Goal: Transaction & Acquisition: Purchase product/service

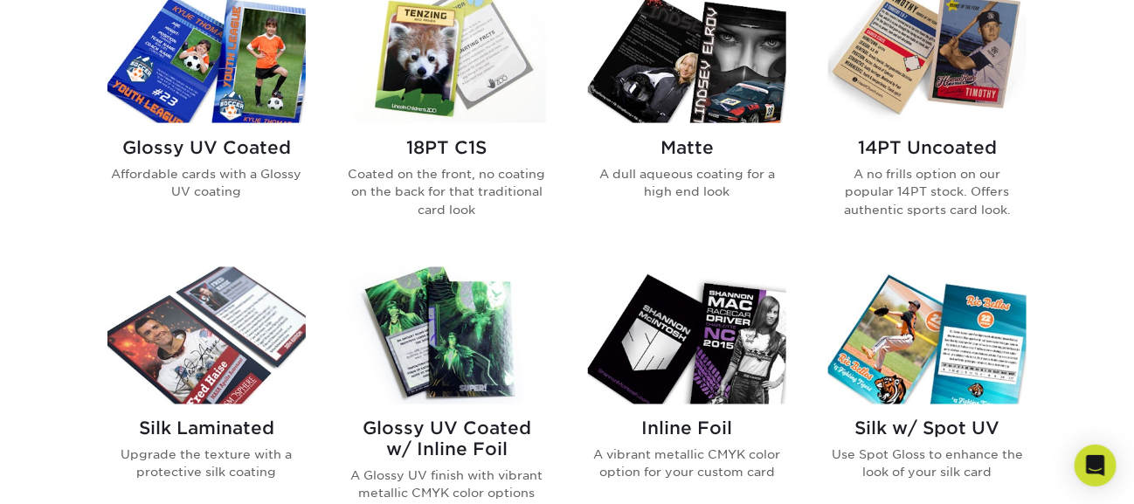
scroll to position [901, 0]
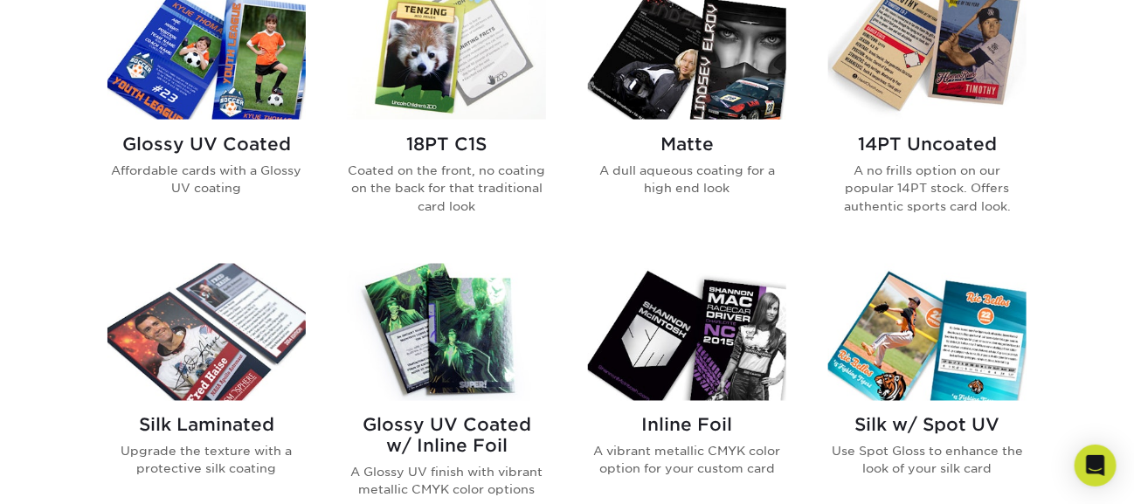
click at [469, 69] on img at bounding box center [447, 51] width 198 height 137
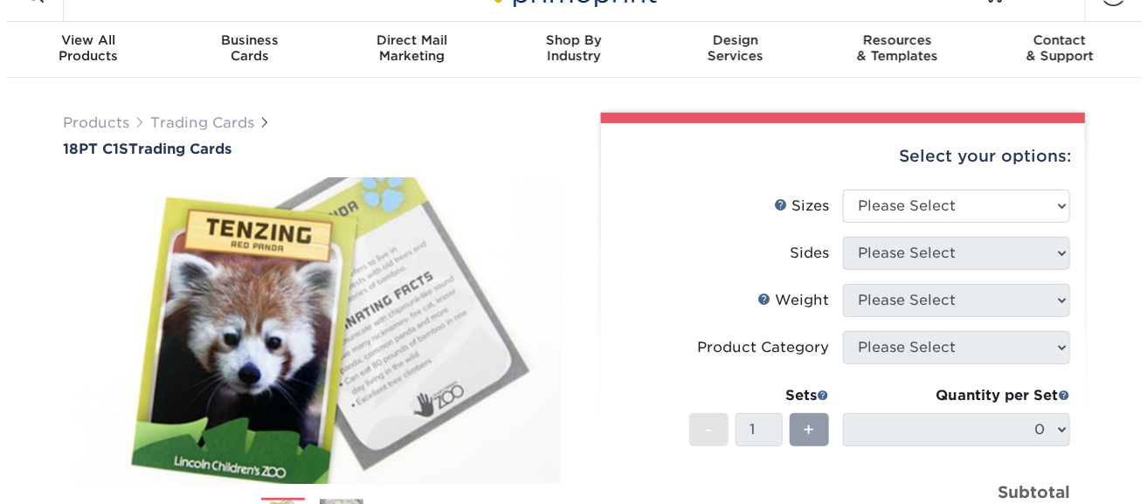
scroll to position [69, 0]
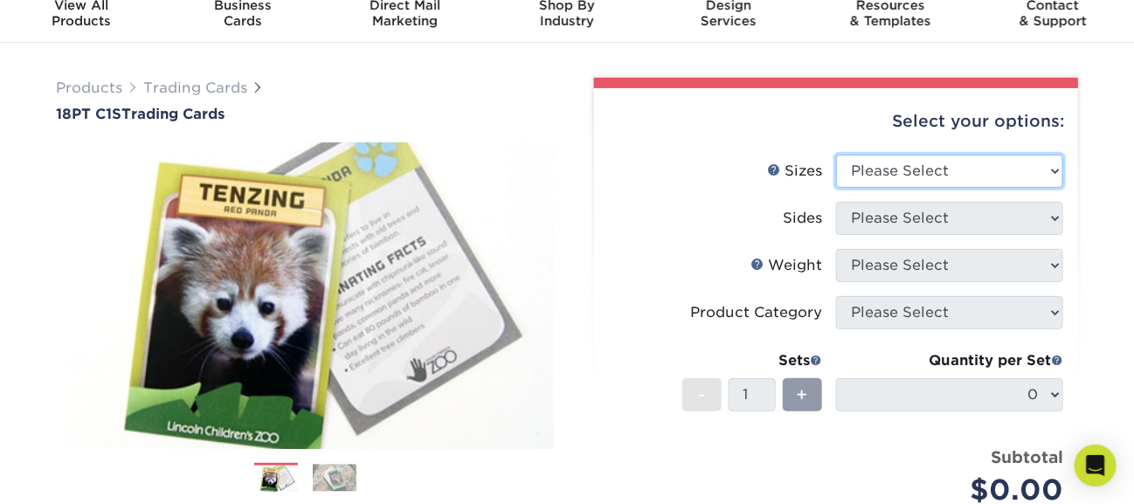
click at [1049, 166] on select "Please Select 2.5" x 3.5"" at bounding box center [949, 171] width 227 height 33
select select "2.50x3.50"
click at [836, 155] on select "Please Select 2.5" x 3.5"" at bounding box center [949, 171] width 227 height 33
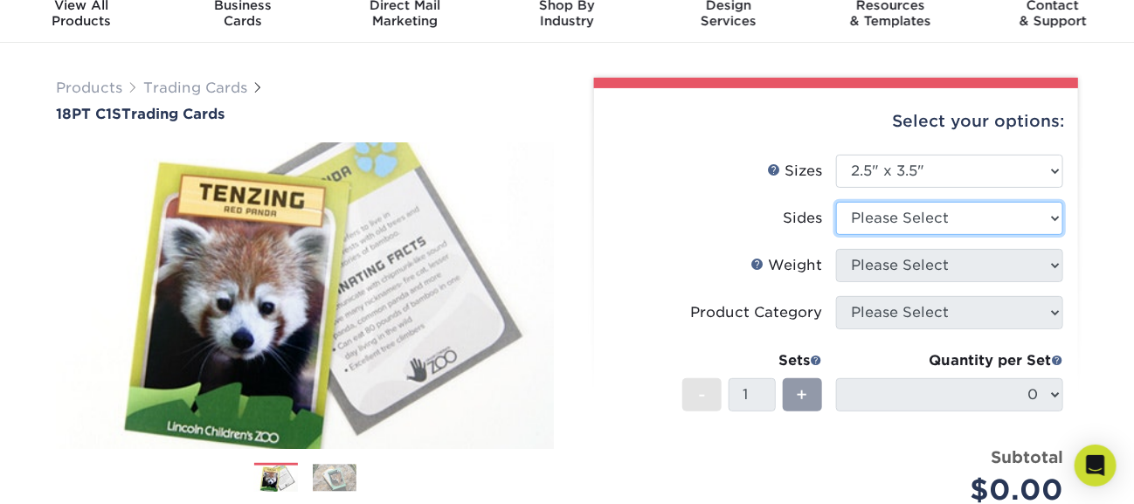
click at [1057, 221] on select "Please Select Print Both Sides Print Front Only" at bounding box center [949, 218] width 227 height 33
select select "13abbda7-1d64-4f25-8bb2-c179b224825d"
click at [836, 202] on select "Please Select Print Both Sides Print Front Only" at bounding box center [949, 218] width 227 height 33
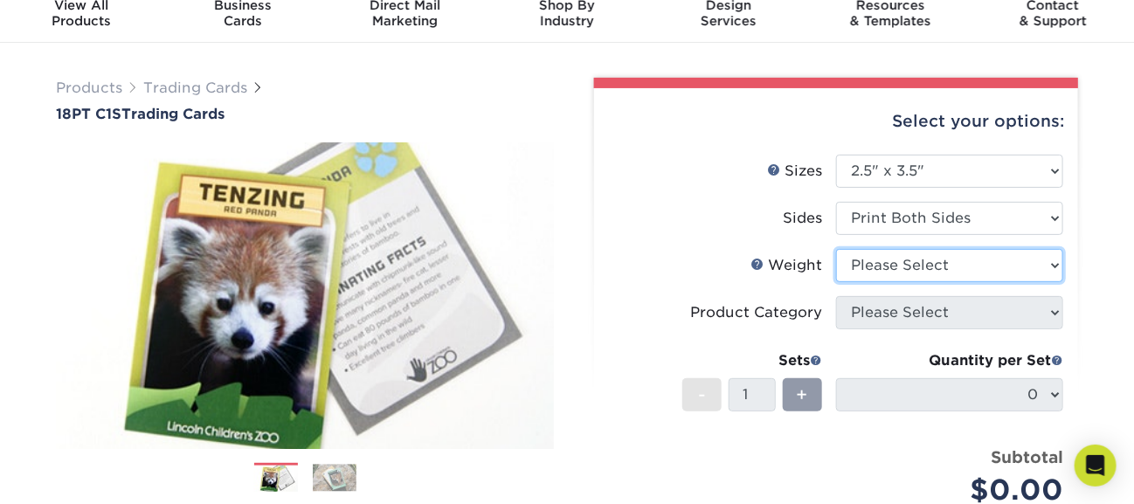
click at [1015, 272] on select "Please Select 18PT C1S" at bounding box center [949, 265] width 227 height 33
select select "18PTC1S"
click at [836, 249] on select "Please Select 18PT C1S" at bounding box center [949, 265] width 227 height 33
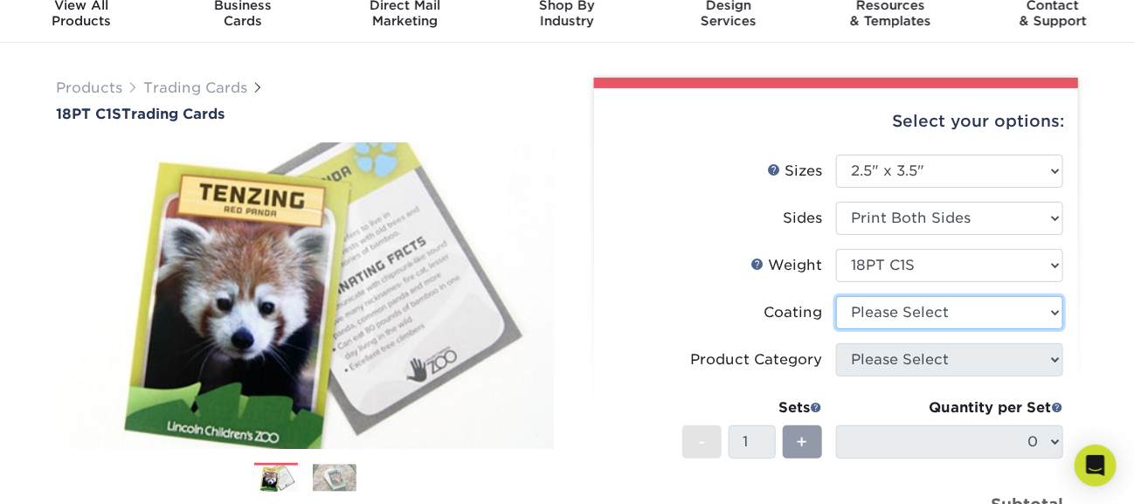
click at [1056, 310] on select at bounding box center [949, 312] width 227 height 33
select select "1e8116af-acfc-44b1-83dc-8181aa338834"
click at [836, 296] on select at bounding box center [949, 312] width 227 height 33
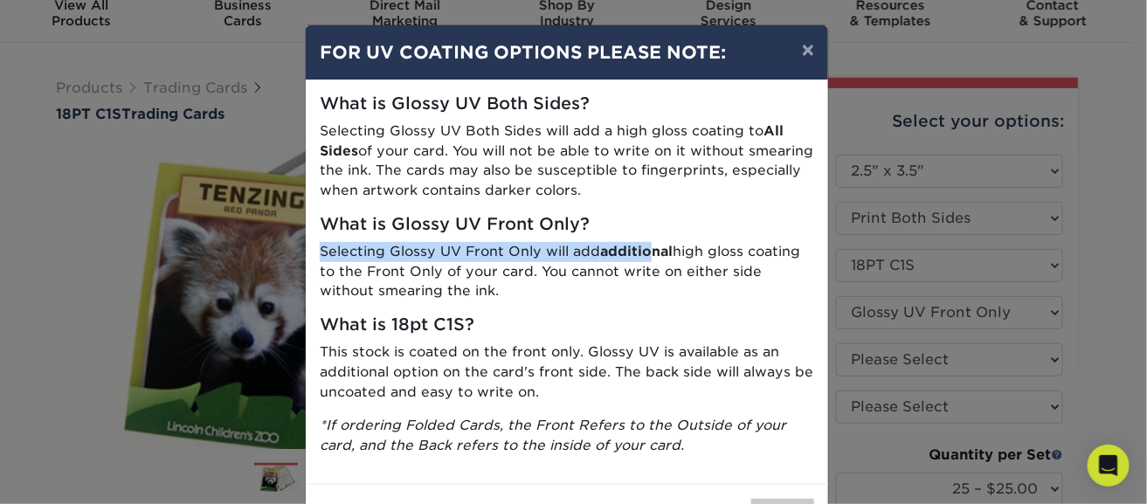
drag, startPoint x: 644, startPoint y: 253, endPoint x: 657, endPoint y: 219, distance: 35.7
click at [657, 219] on div "What is Glossy UV Both Sides? Selecting Glossy UV Both Sides will add a high gl…" at bounding box center [567, 282] width 523 height 404
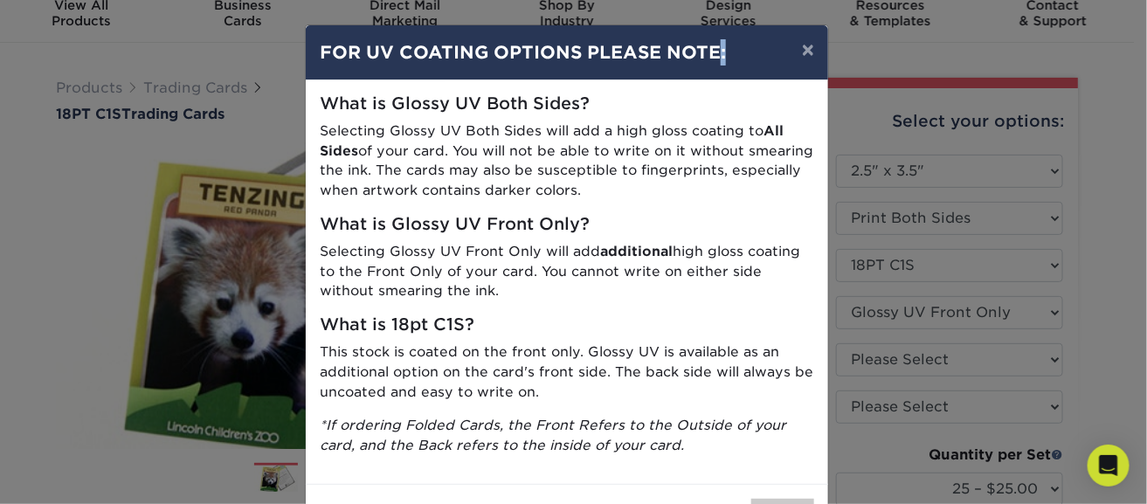
drag, startPoint x: 714, startPoint y: 52, endPoint x: 729, endPoint y: 31, distance: 26.4
click at [729, 31] on div "× FOR UV COATING OPTIONS PLEASE NOTE:" at bounding box center [567, 52] width 523 height 55
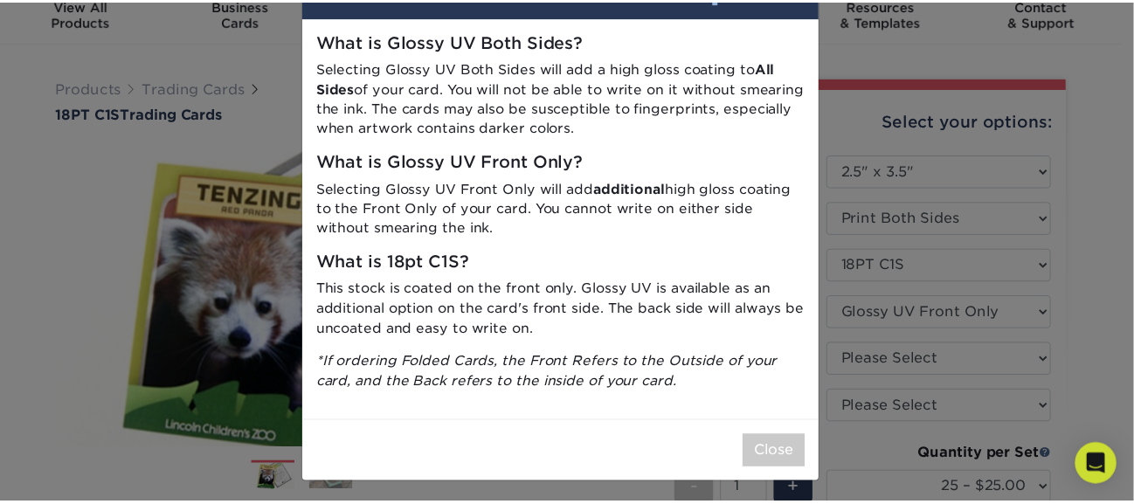
scroll to position [65, 0]
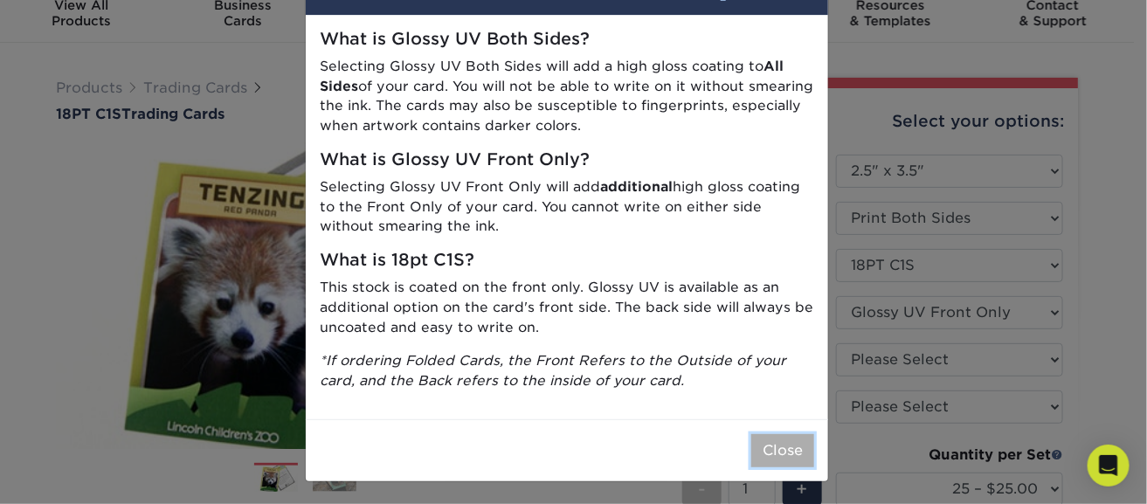
click at [765, 447] on button "Close" at bounding box center [782, 450] width 63 height 33
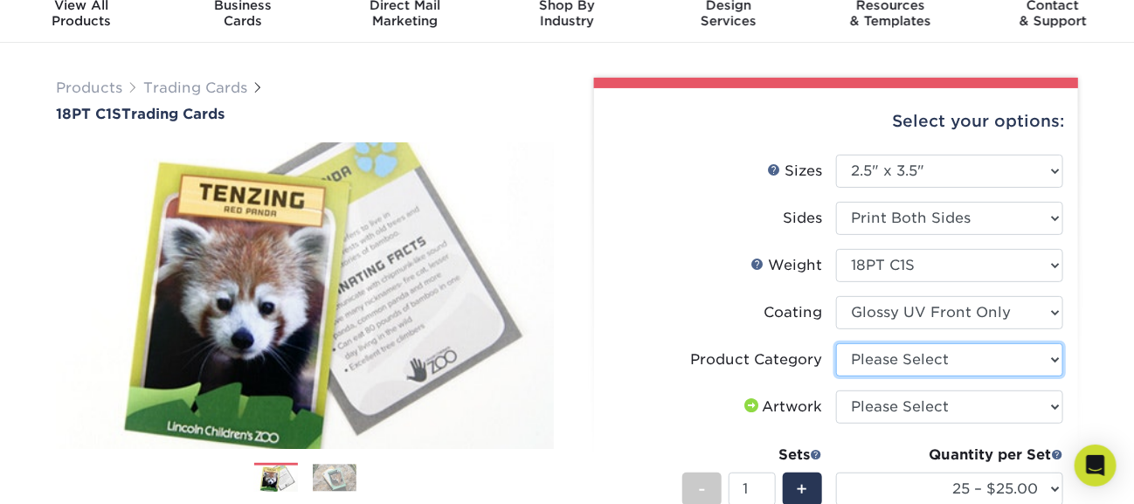
click at [1050, 351] on select "Please Select Trading Cards" at bounding box center [949, 359] width 227 height 33
select select "c2f9bce9-36c2-409d-b101-c29d9d031e18"
click at [836, 343] on select "Please Select Trading Cards" at bounding box center [949, 359] width 227 height 33
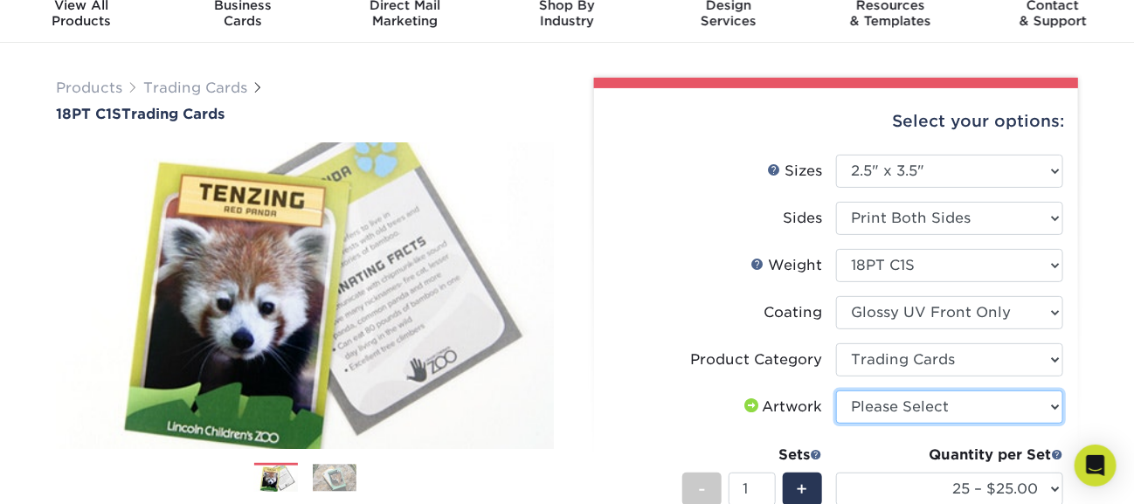
click at [1042, 398] on select "Please Select I will upload files I need a design - $100" at bounding box center [949, 407] width 227 height 33
select select "upload"
click at [836, 391] on select "Please Select I will upload files I need a design - $100" at bounding box center [949, 407] width 227 height 33
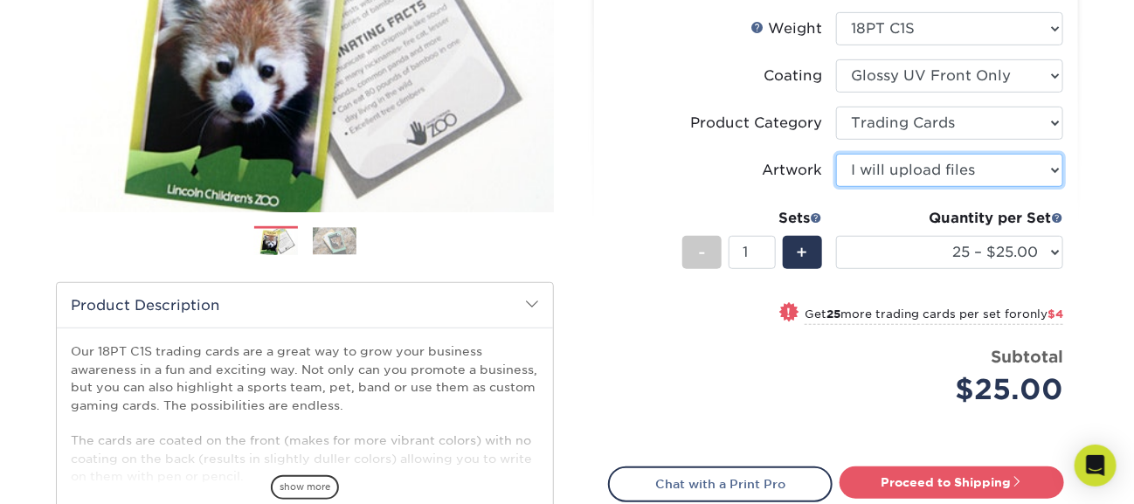
scroll to position [313, 0]
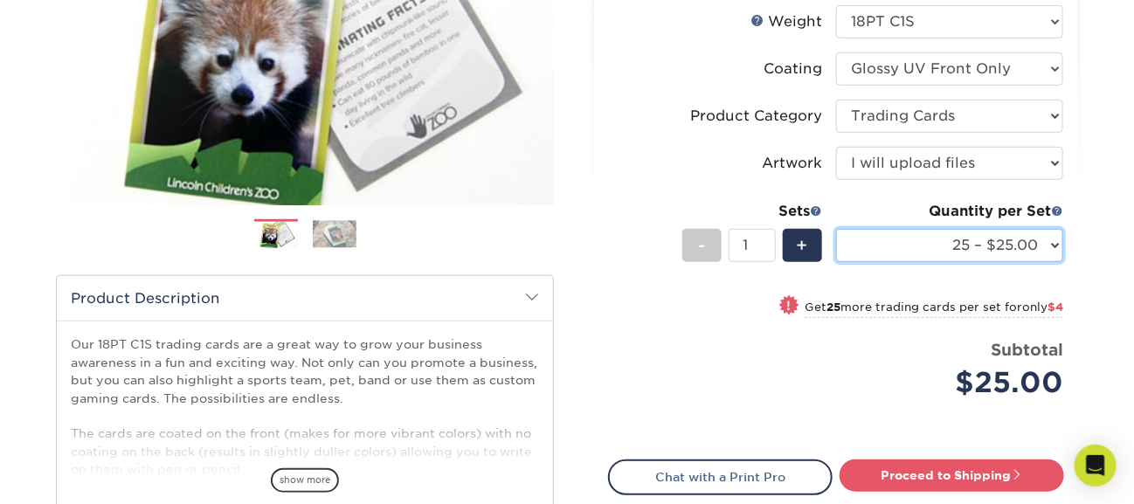
click at [1056, 250] on select "25 – $25.00 50 – $29.00 75 – $37.00 100 – $41.00 250 – $48.00 500 – $58.00 1000…" at bounding box center [949, 245] width 227 height 33
click at [1075, 266] on div "Select your options: Sizes Help Sizes Please Select 2.5" x 3.5" Sides Please Se…" at bounding box center [836, 229] width 484 height 770
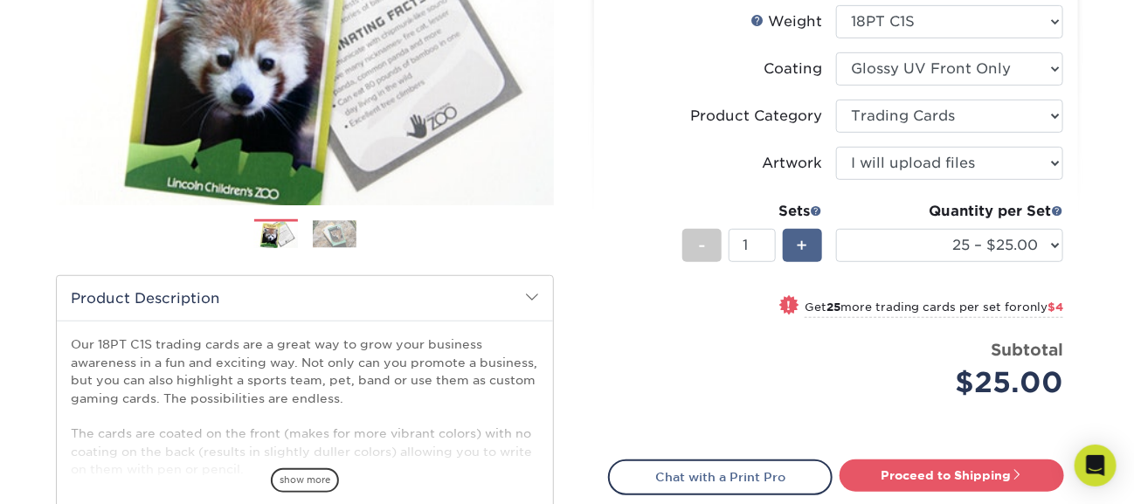
click at [795, 245] on div "+" at bounding box center [802, 245] width 39 height 33
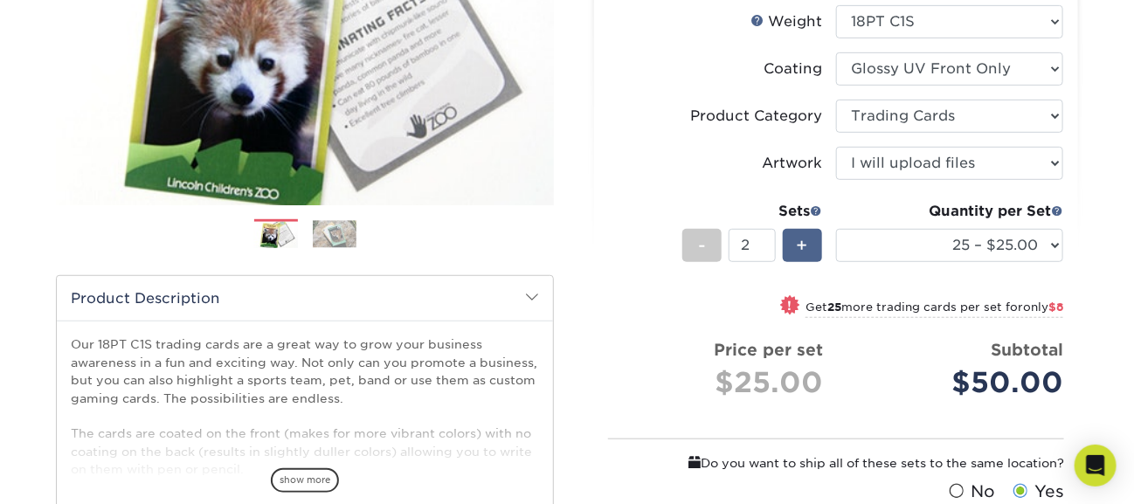
click at [795, 245] on div "+" at bounding box center [802, 245] width 39 height 33
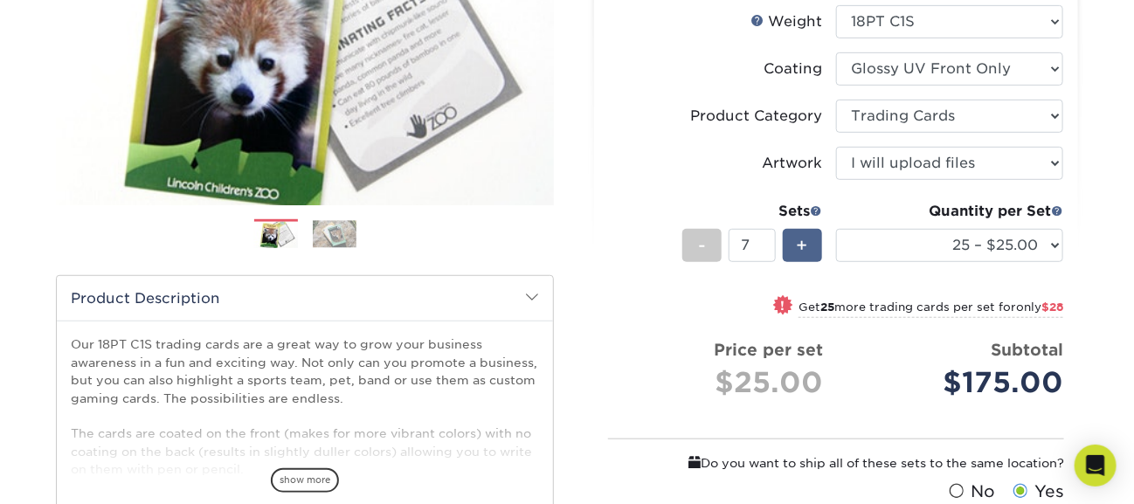
click at [795, 245] on div "+" at bounding box center [802, 245] width 39 height 33
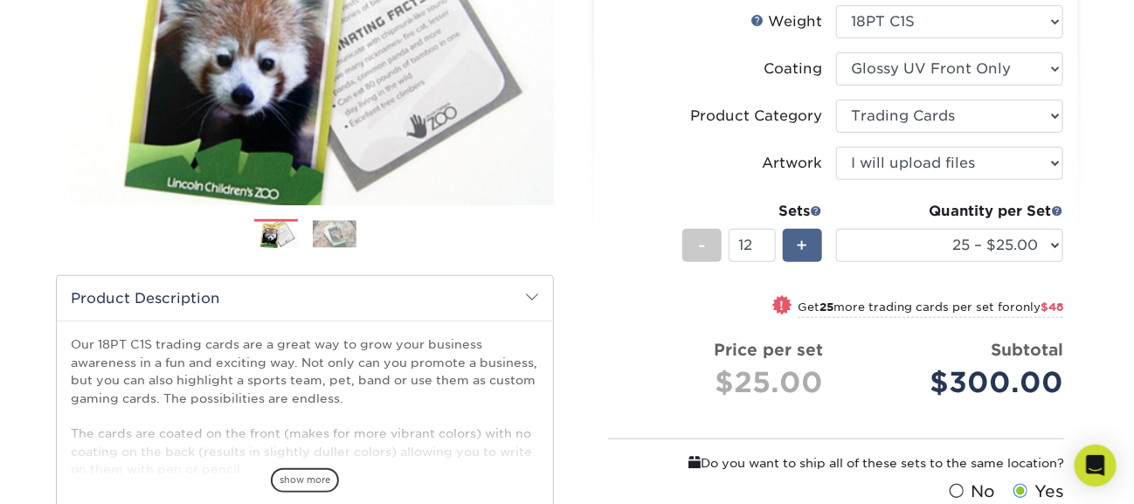
click at [795, 245] on div "+" at bounding box center [802, 245] width 39 height 33
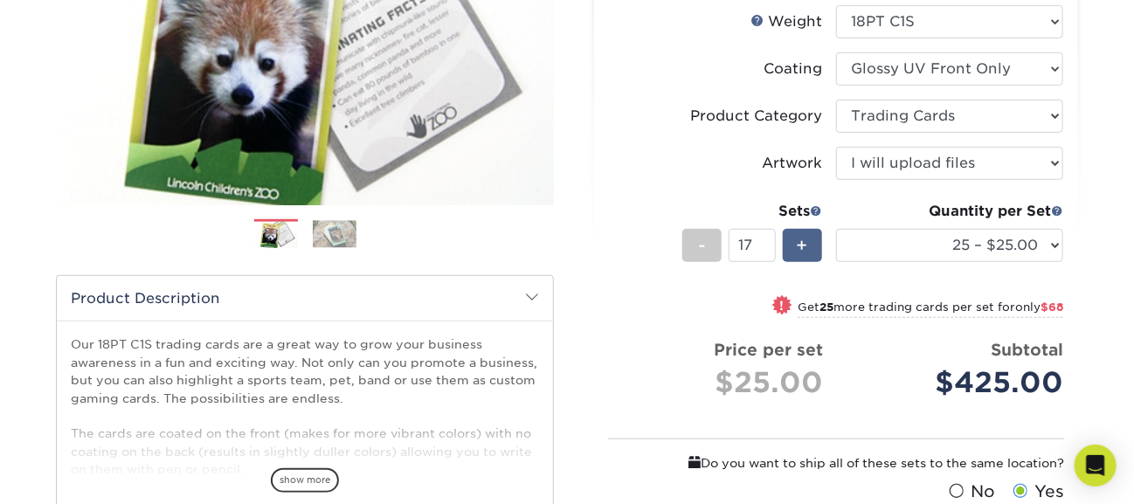
click at [795, 245] on div "+" at bounding box center [802, 245] width 39 height 33
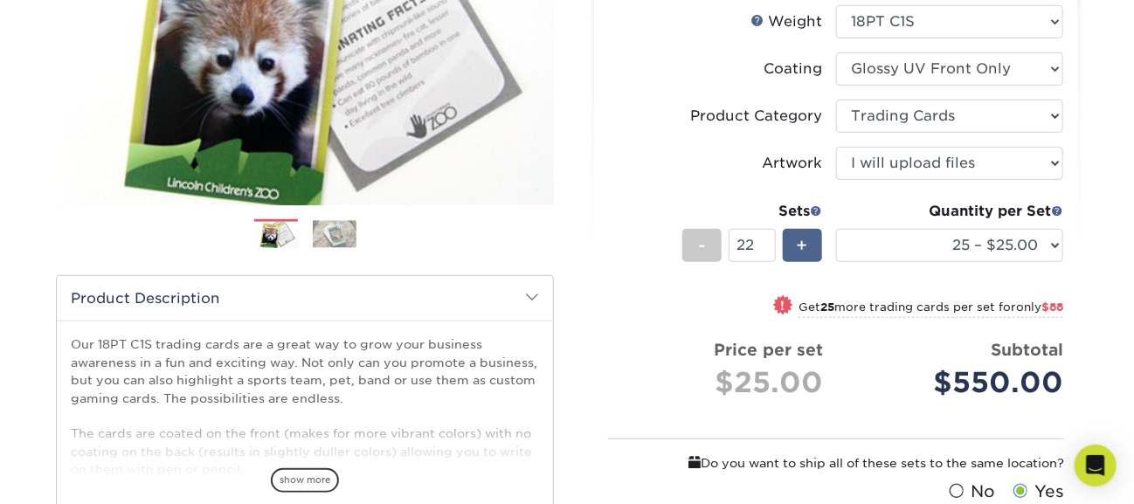
click at [795, 245] on div "+" at bounding box center [802, 245] width 39 height 33
click at [711, 245] on div "-" at bounding box center [701, 245] width 39 height 33
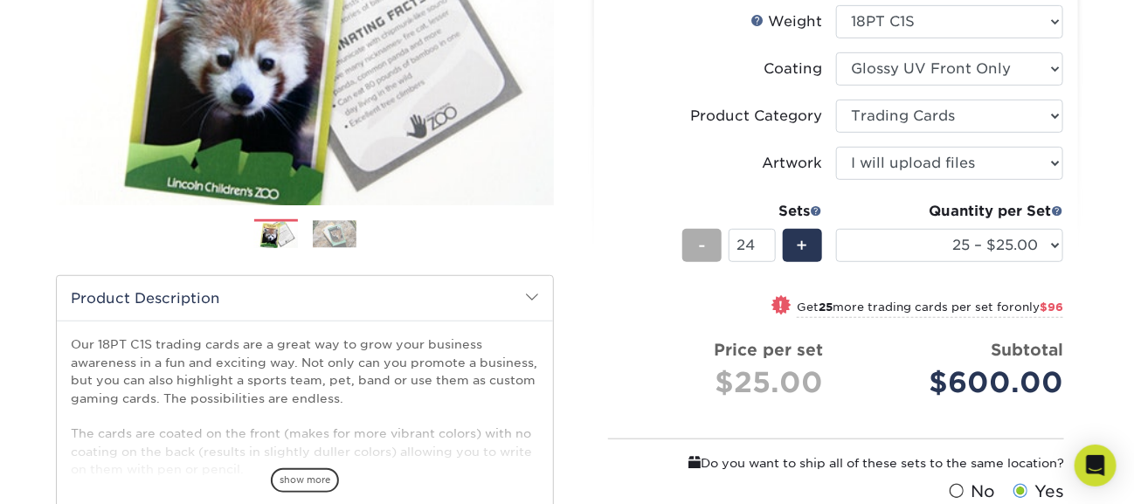
type input "23"
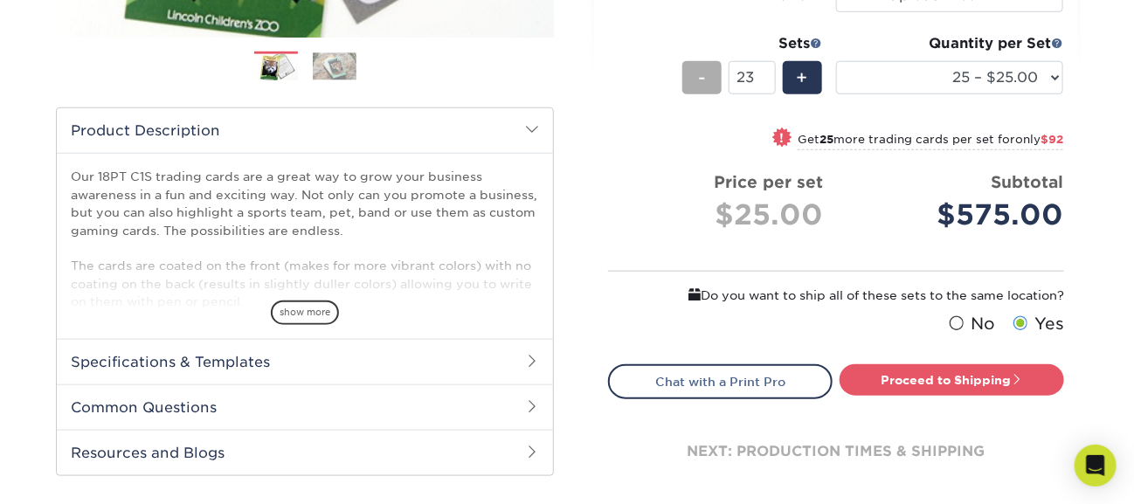
scroll to position [486, 0]
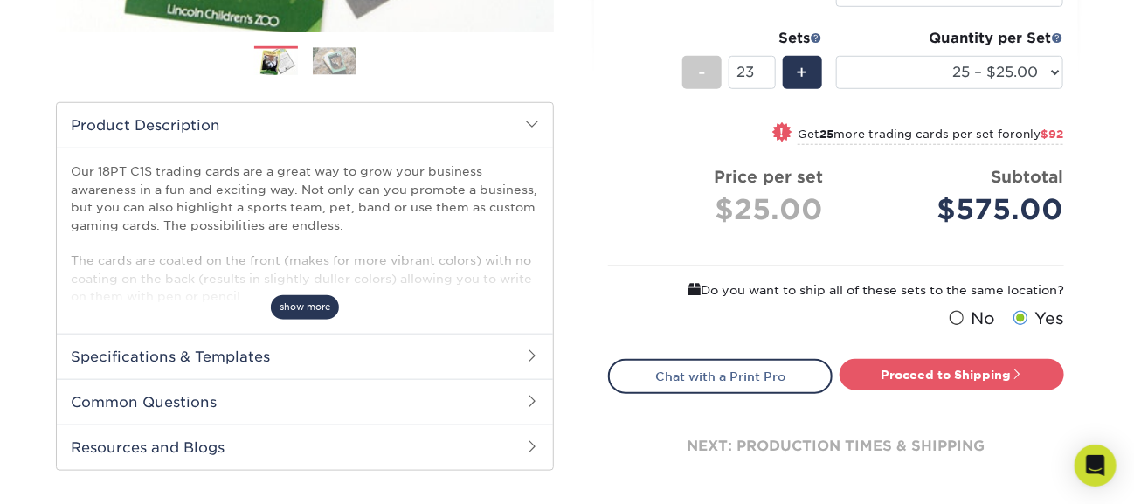
click at [318, 296] on span "show more" at bounding box center [305, 307] width 68 height 24
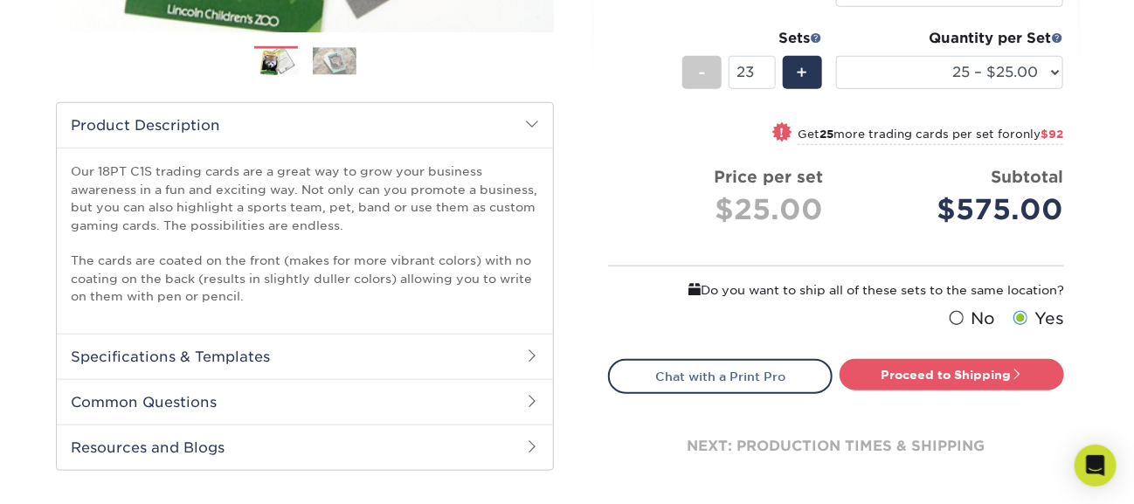
click at [330, 363] on h2 "Specifications & Templates" at bounding box center [305, 356] width 496 height 45
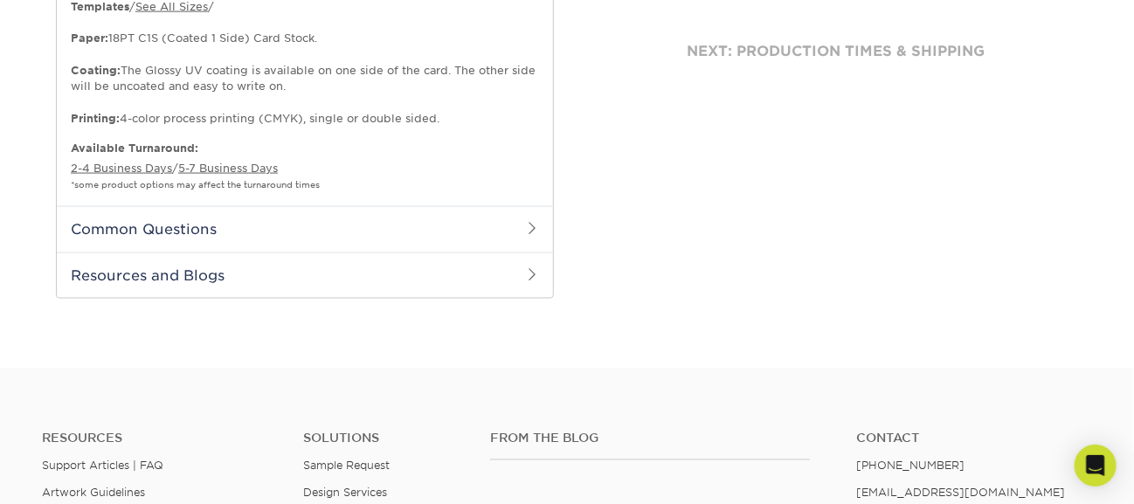
scroll to position [903, 0]
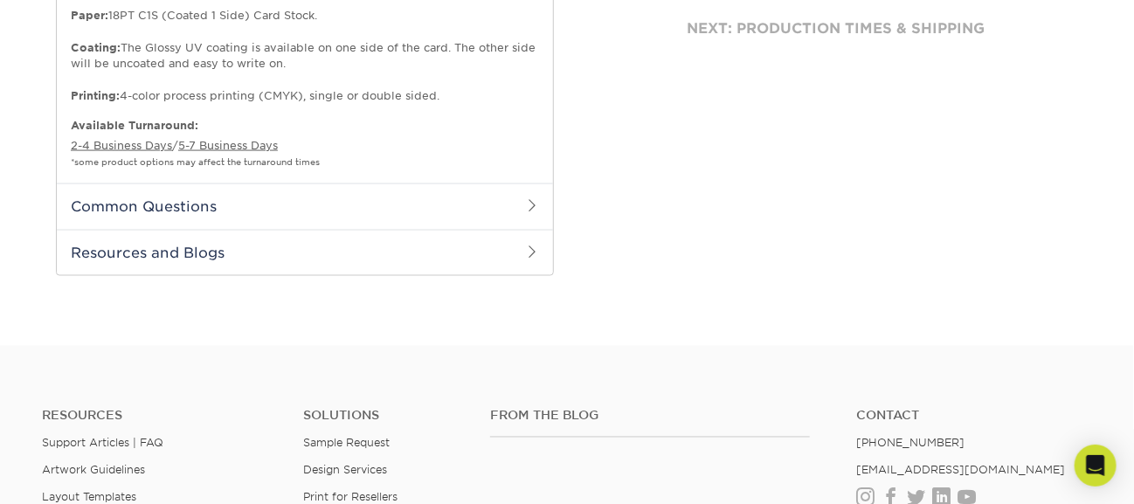
click at [102, 207] on h2 "Common Questions" at bounding box center [305, 205] width 496 height 45
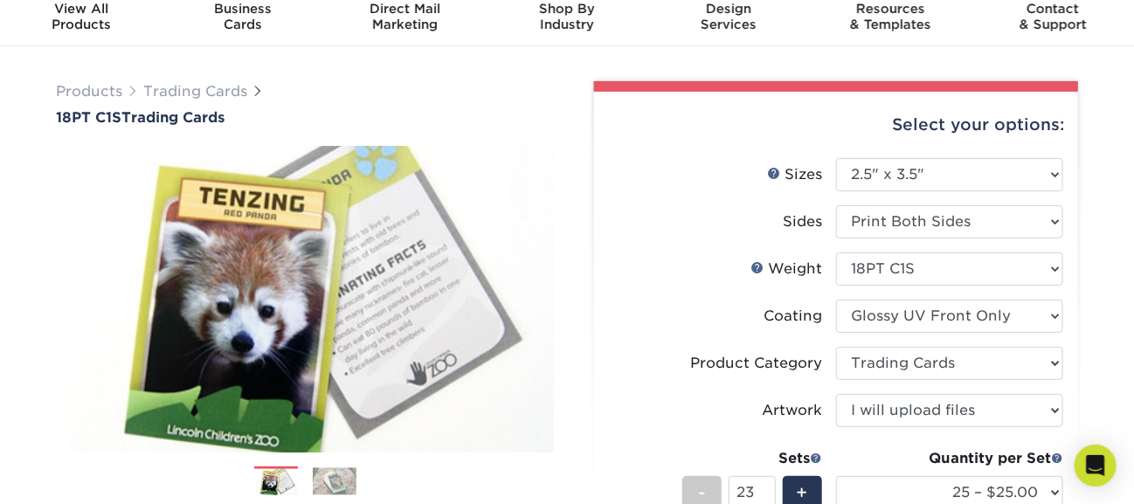
scroll to position [0, 0]
